Goal: Submit feedback/report problem

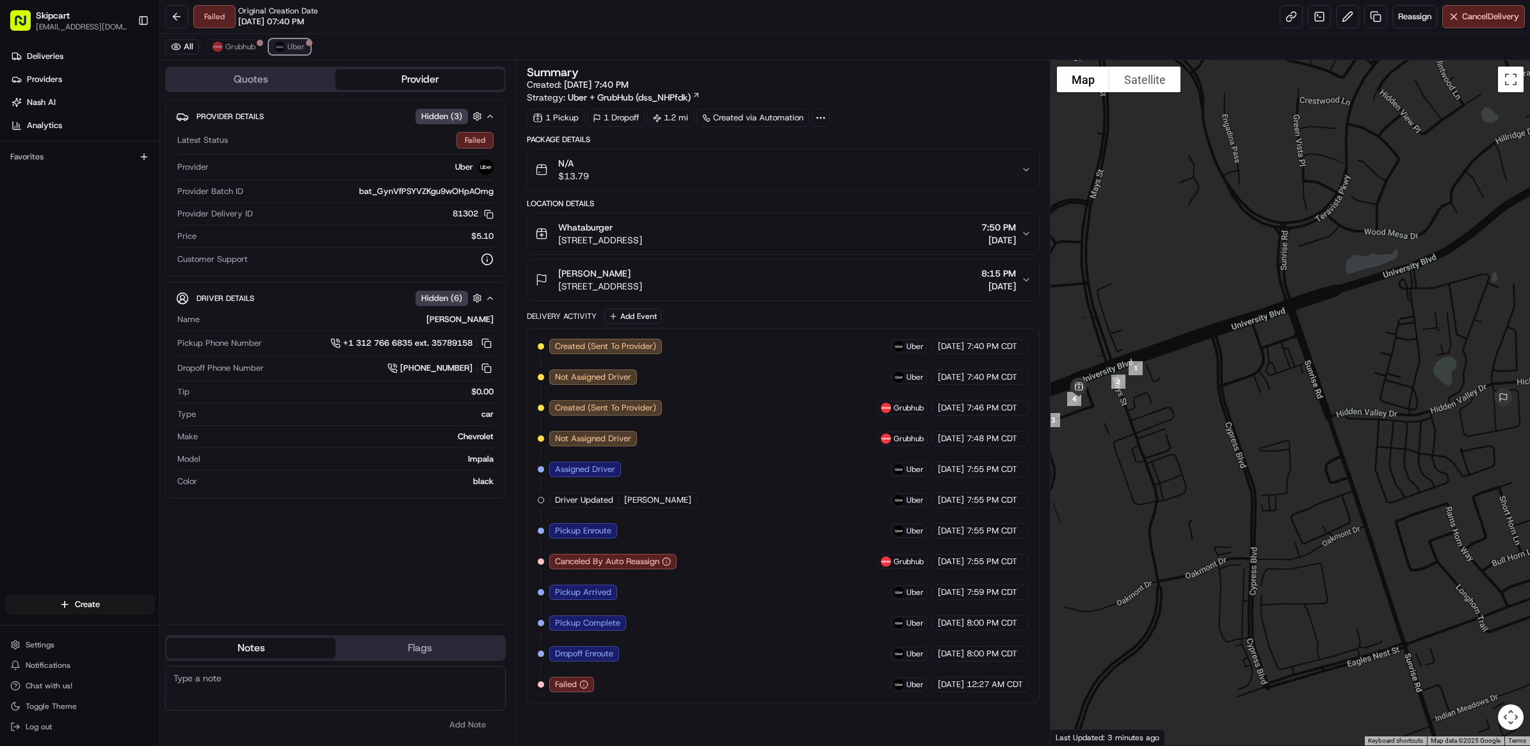
click at [296, 44] on span "Uber" at bounding box center [295, 47] width 17 height 10
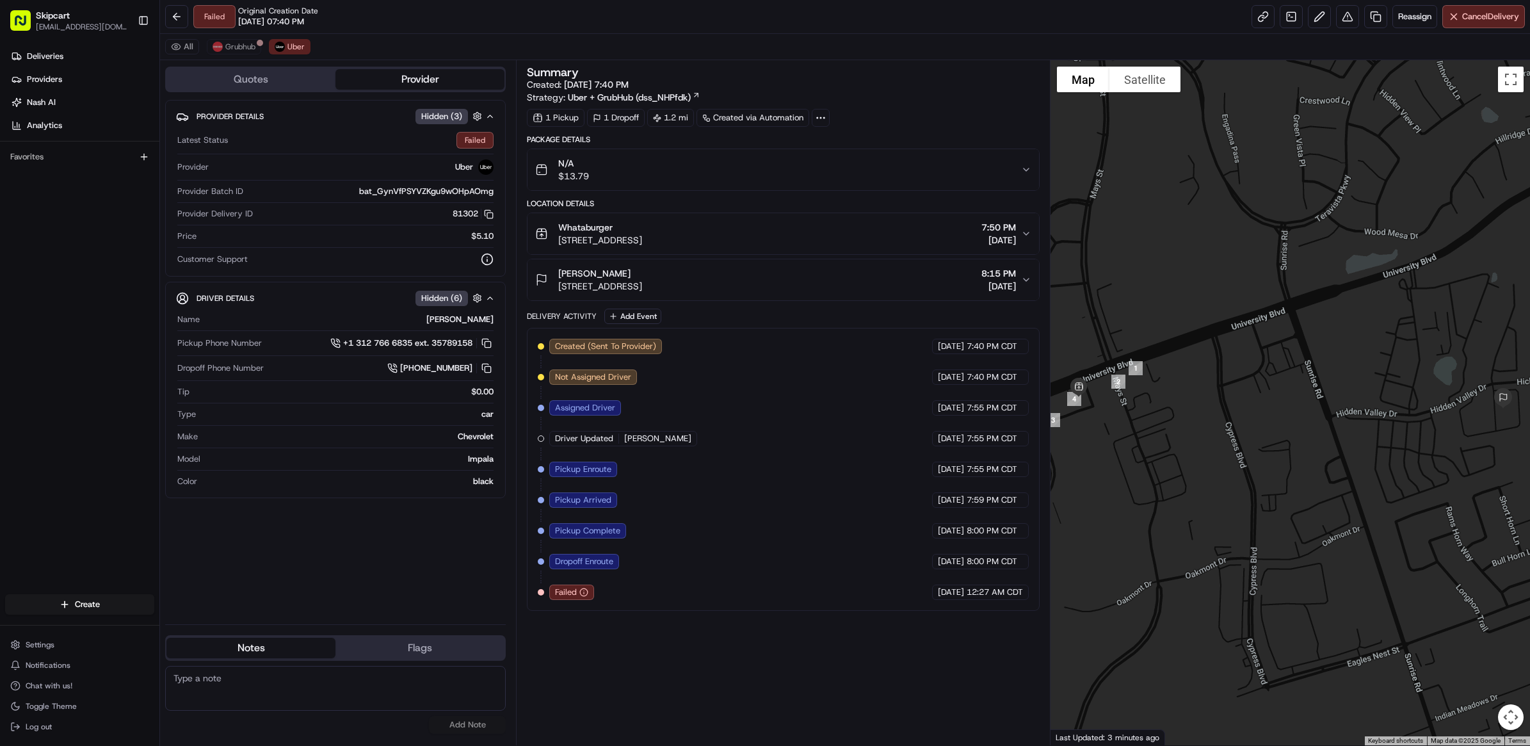
click at [244, 55] on div "All Grubhub Uber" at bounding box center [845, 47] width 1370 height 26
click at [1344, 12] on button at bounding box center [1347, 16] width 23 height 23
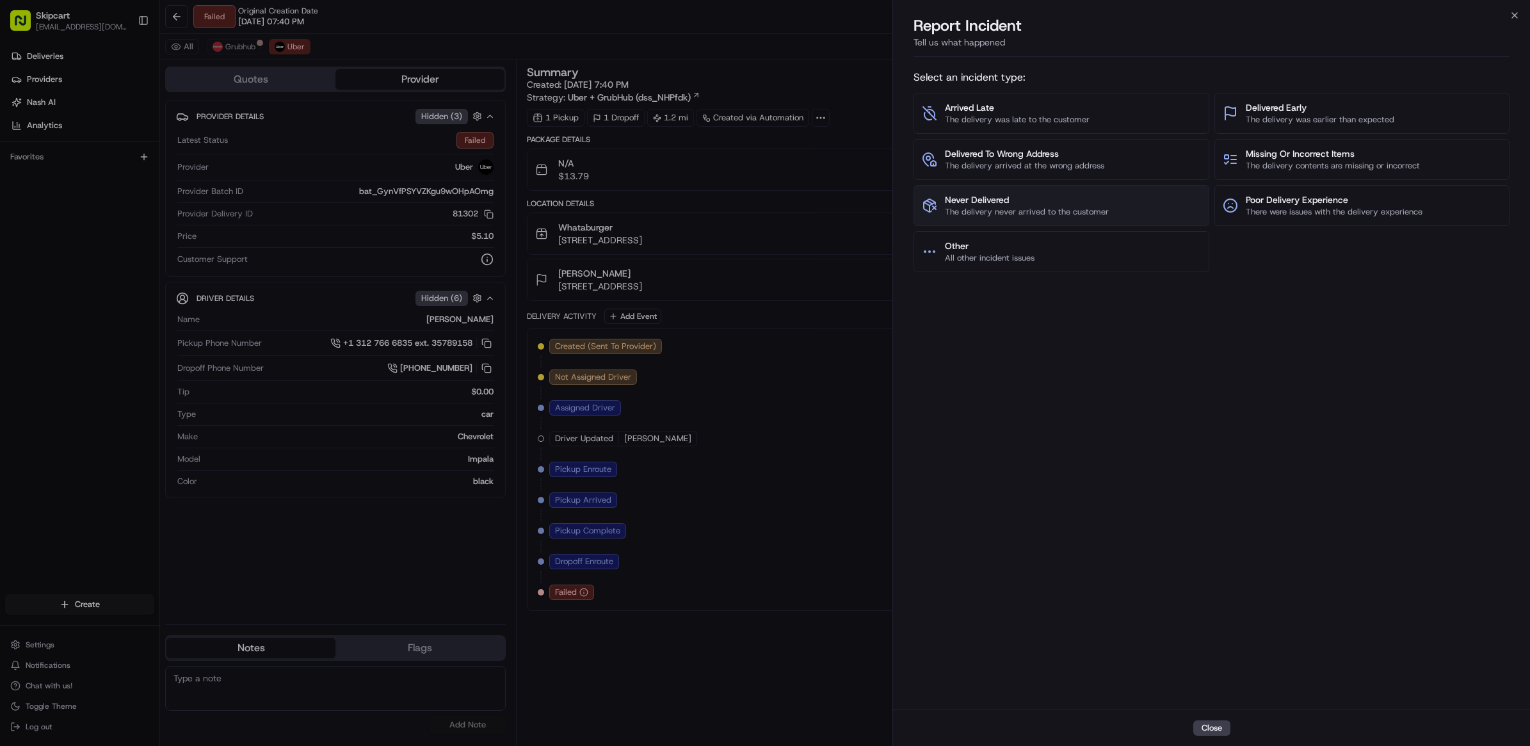
click at [1018, 206] on span "The delivery never arrived to the customer" at bounding box center [1027, 212] width 164 height 12
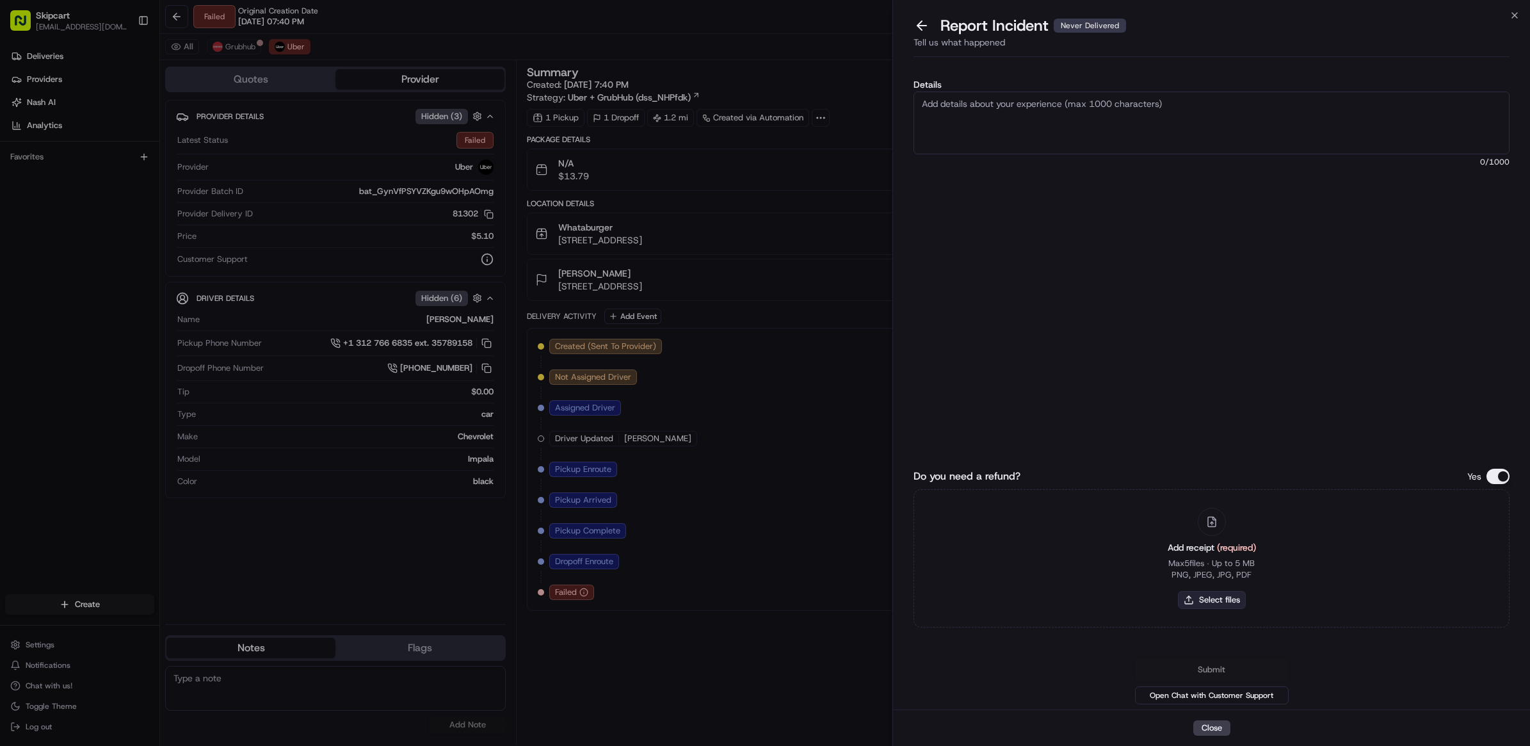
click at [1229, 592] on button "Select files" at bounding box center [1212, 600] width 68 height 18
type input "C:\fakepath\Nash_257.JPG"
click at [1117, 145] on textarea "Details" at bounding box center [1211, 123] width 596 height 63
paste textarea "Customer reported non delivery, driver cancelled off after receiving items. Req…"
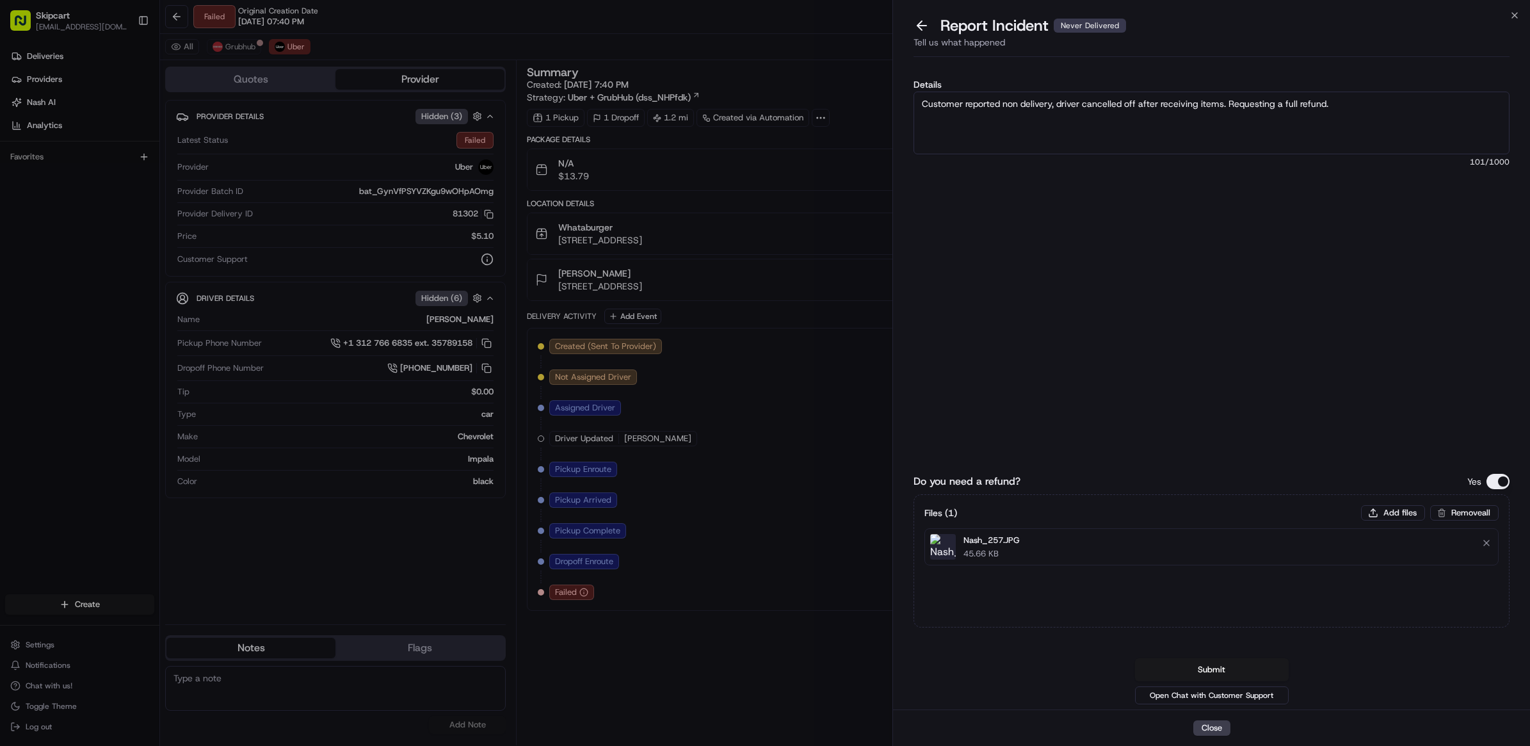
type textarea "Customer reported non delivery, driver cancelled off after receiving items. Req…"
click at [1128, 228] on div "Details Customer reported non delivery, driver cancelled off after receiving it…" at bounding box center [1211, 205] width 596 height 251
click at [1195, 668] on button "Submit" at bounding box center [1212, 669] width 154 height 23
